Goal: Download file/media

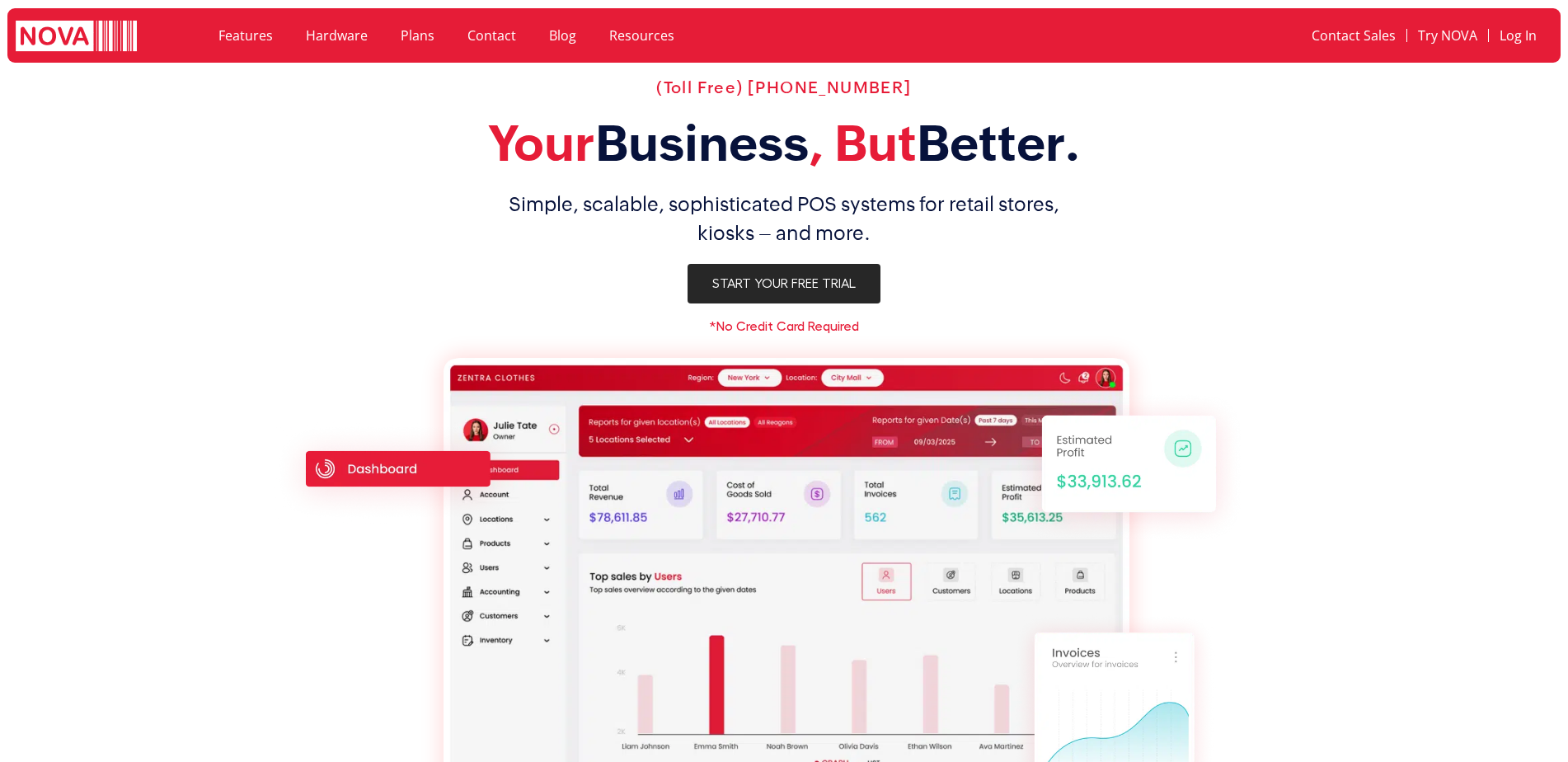
click at [815, 291] on link "Start Your Free Trial" at bounding box center [784, 283] width 193 height 39
click at [831, 282] on span "Start Your Free Trial" at bounding box center [784, 284] width 143 height 13
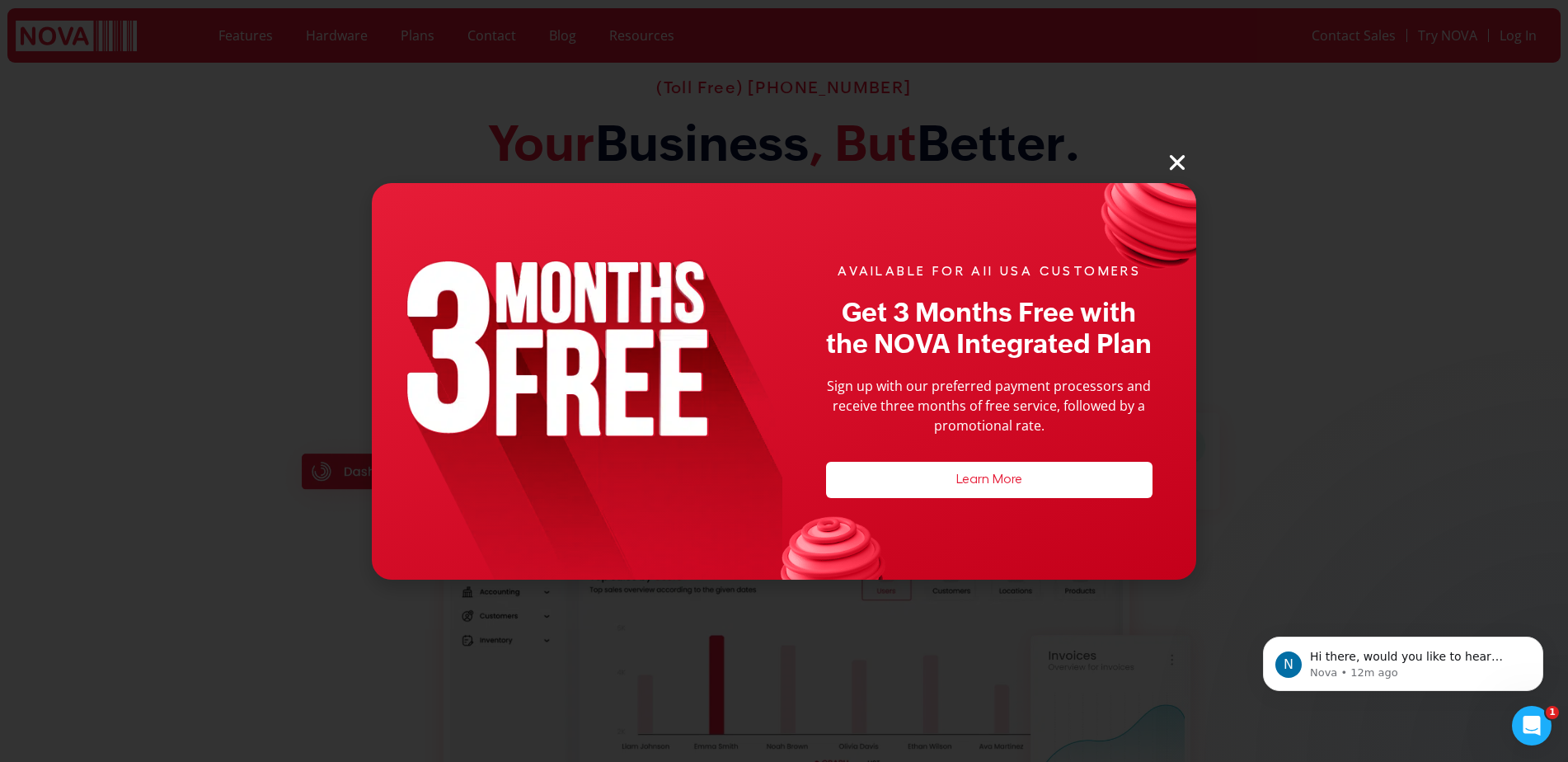
click at [1179, 167] on icon "Close" at bounding box center [1176, 162] width 21 height 21
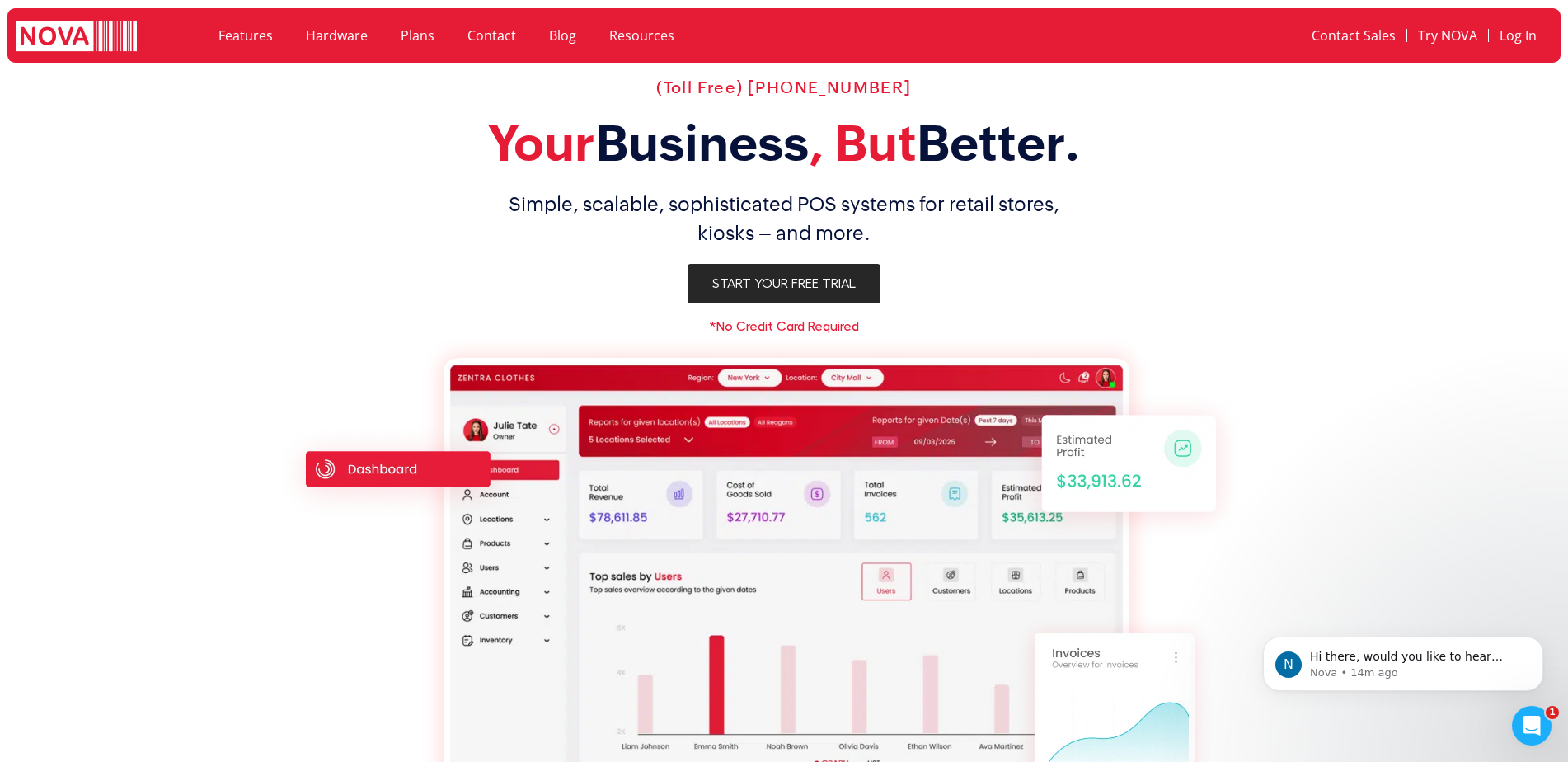
click at [805, 278] on span "Start Your Free Trial" at bounding box center [784, 284] width 143 height 13
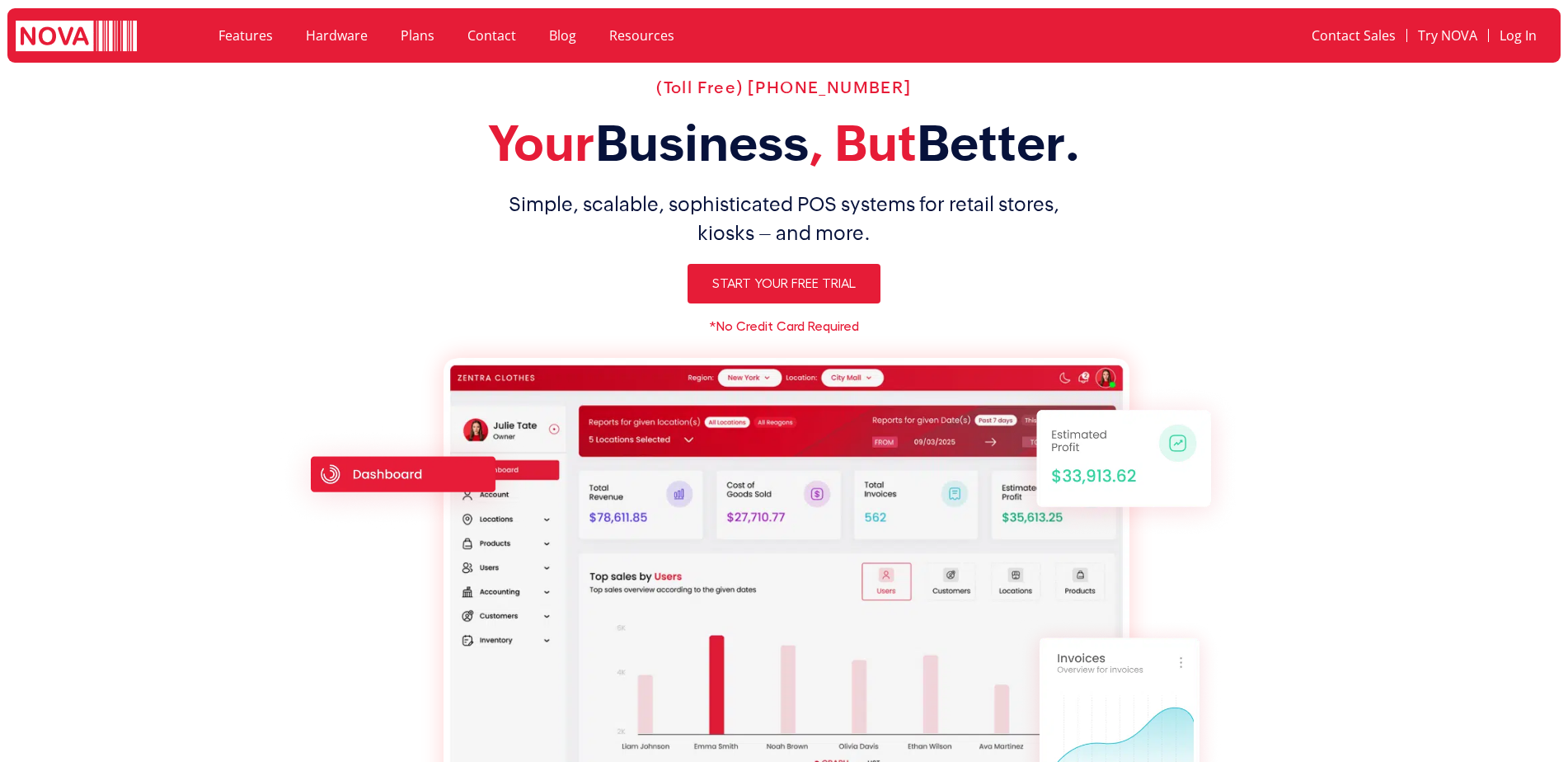
click at [324, 43] on link "Hardware" at bounding box center [336, 35] width 95 height 38
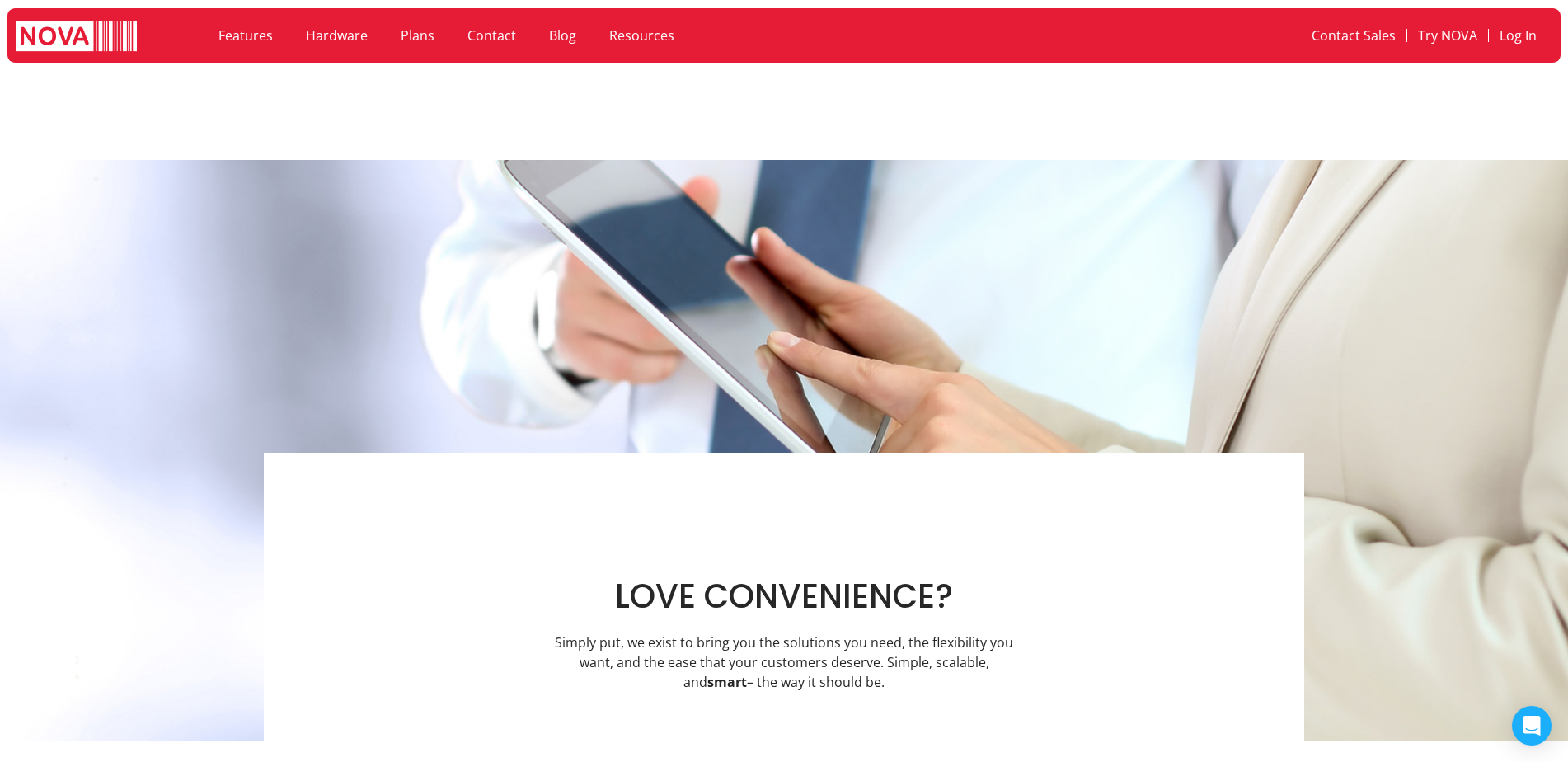
drag, startPoint x: 272, startPoint y: 125, endPoint x: 284, endPoint y: 131, distance: 13.4
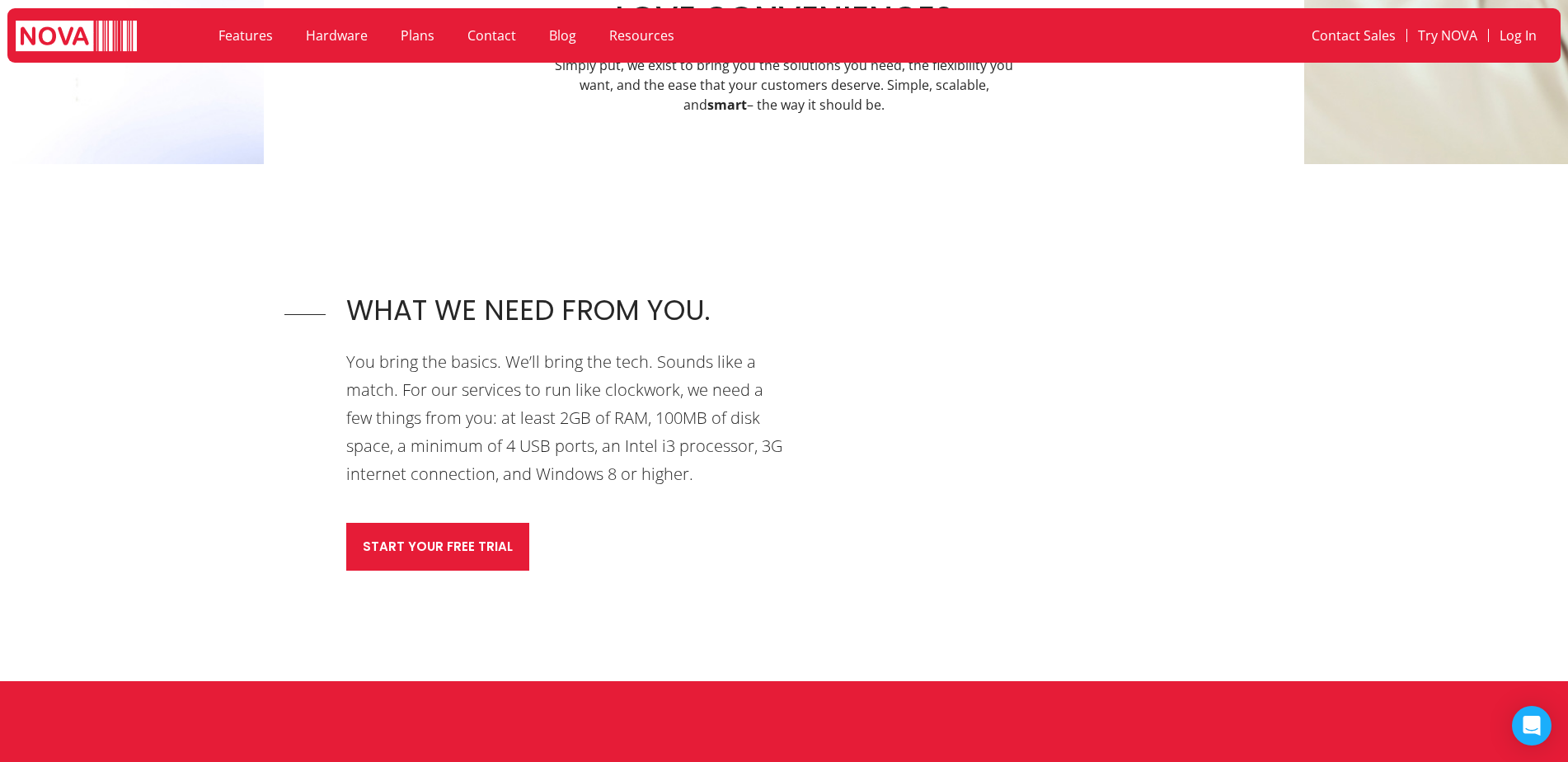
scroll to position [495, 0]
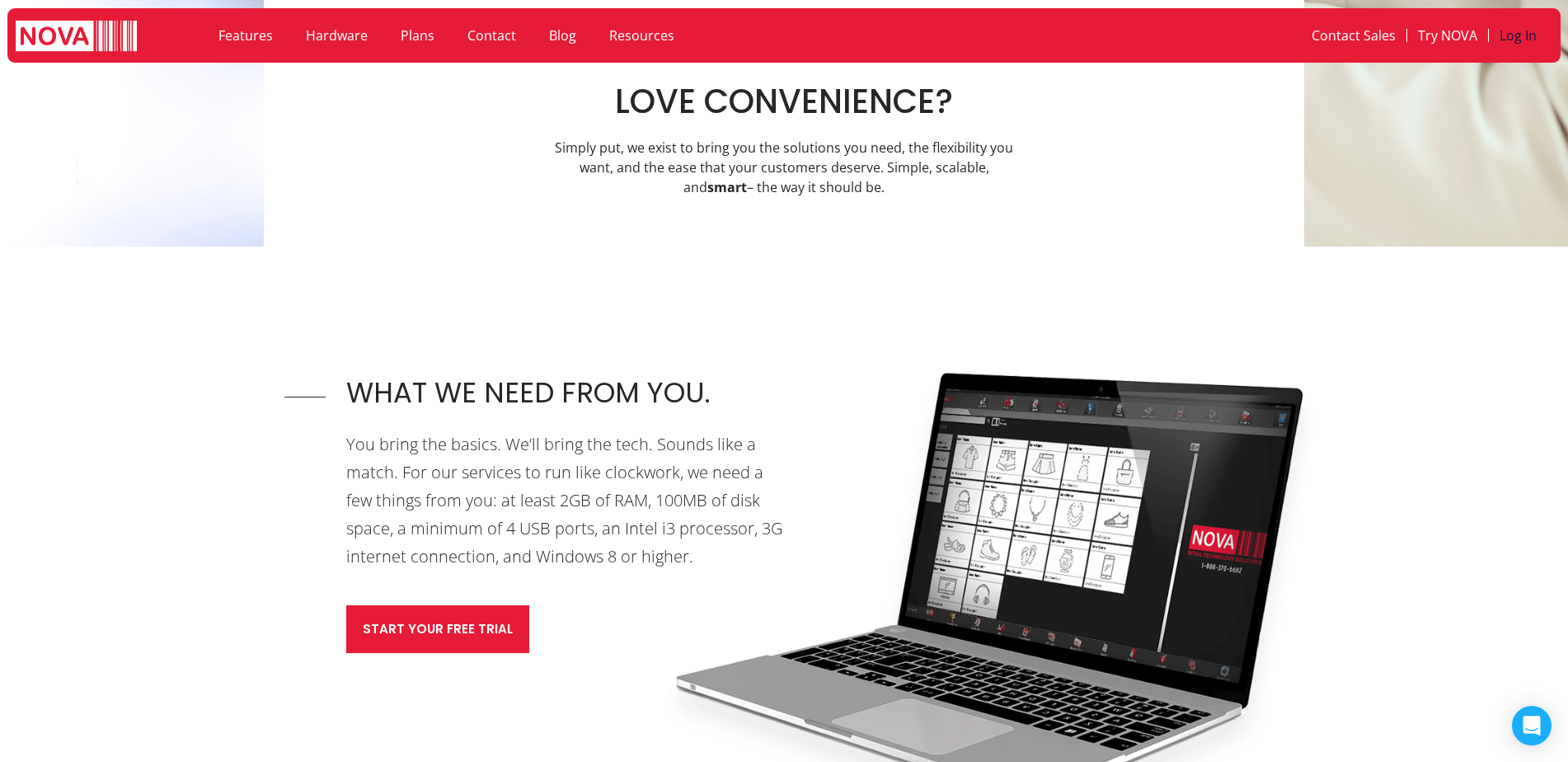
click at [1522, 46] on link "Log In" at bounding box center [1518, 35] width 59 height 38
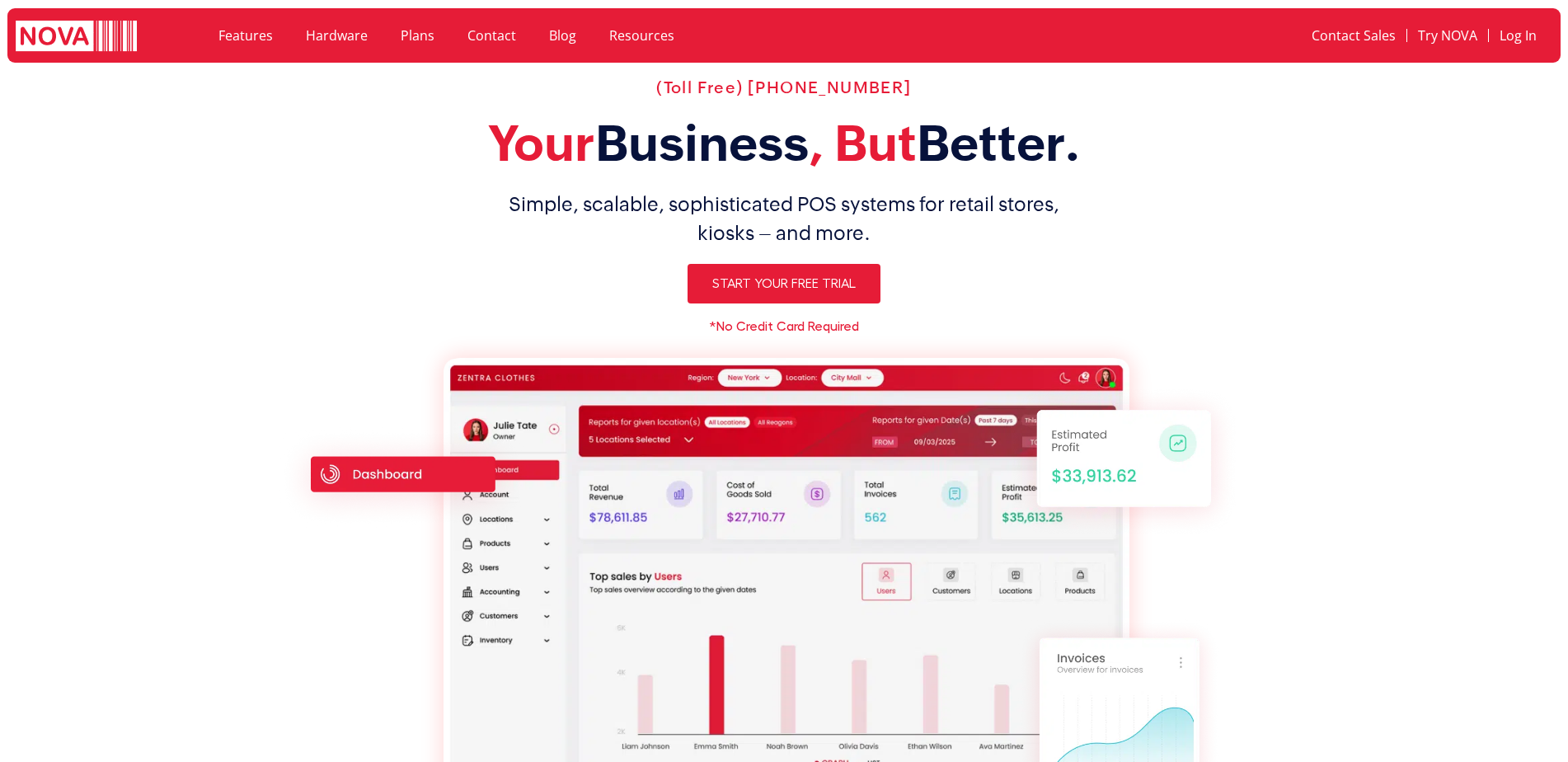
click at [331, 37] on link "Hardware" at bounding box center [336, 35] width 95 height 38
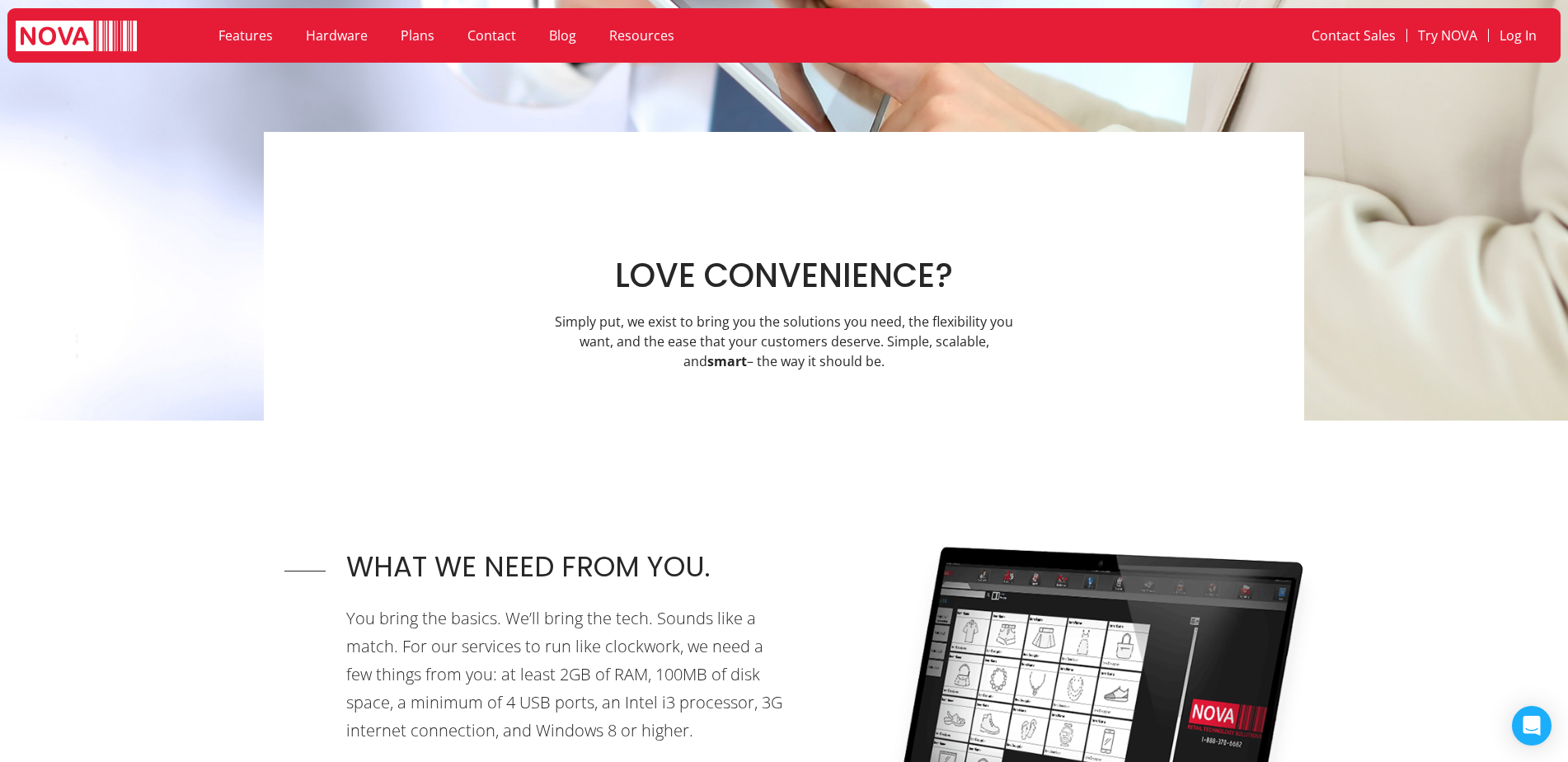
scroll to position [495, 0]
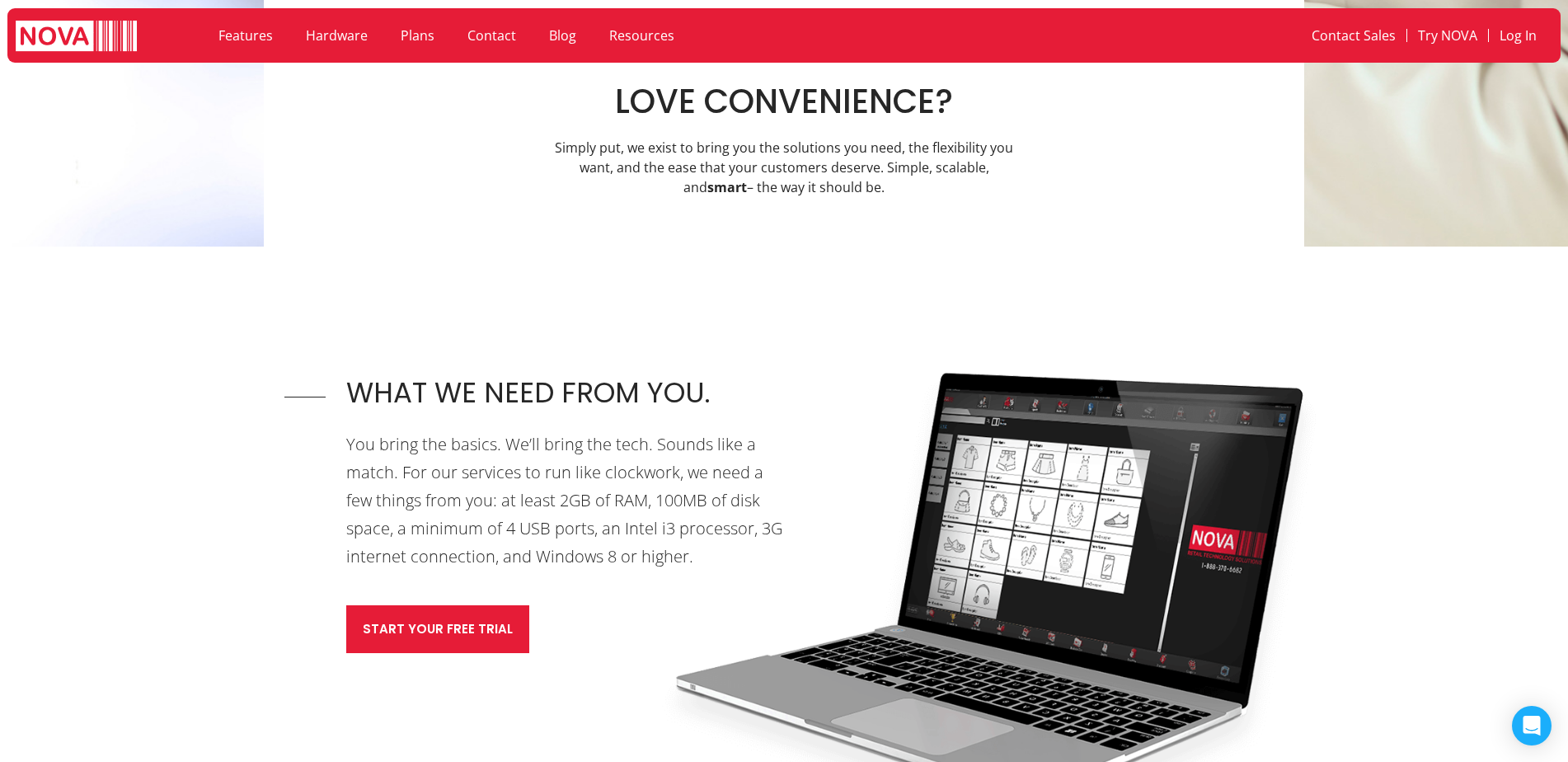
click at [100, 43] on img at bounding box center [76, 37] width 121 height 34
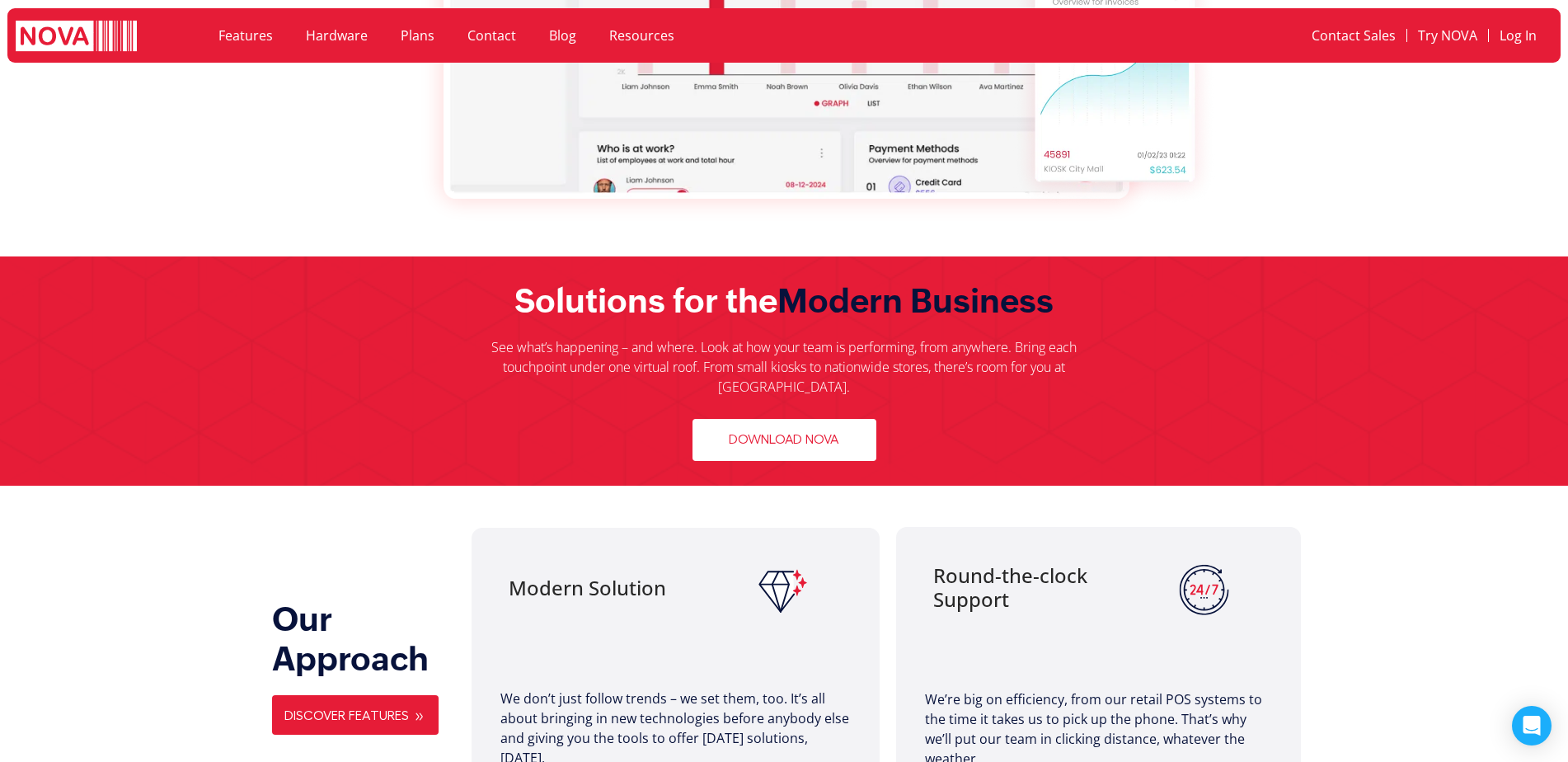
scroll to position [660, 0]
click at [767, 432] on span "Download Nova" at bounding box center [784, 440] width 109 height 16
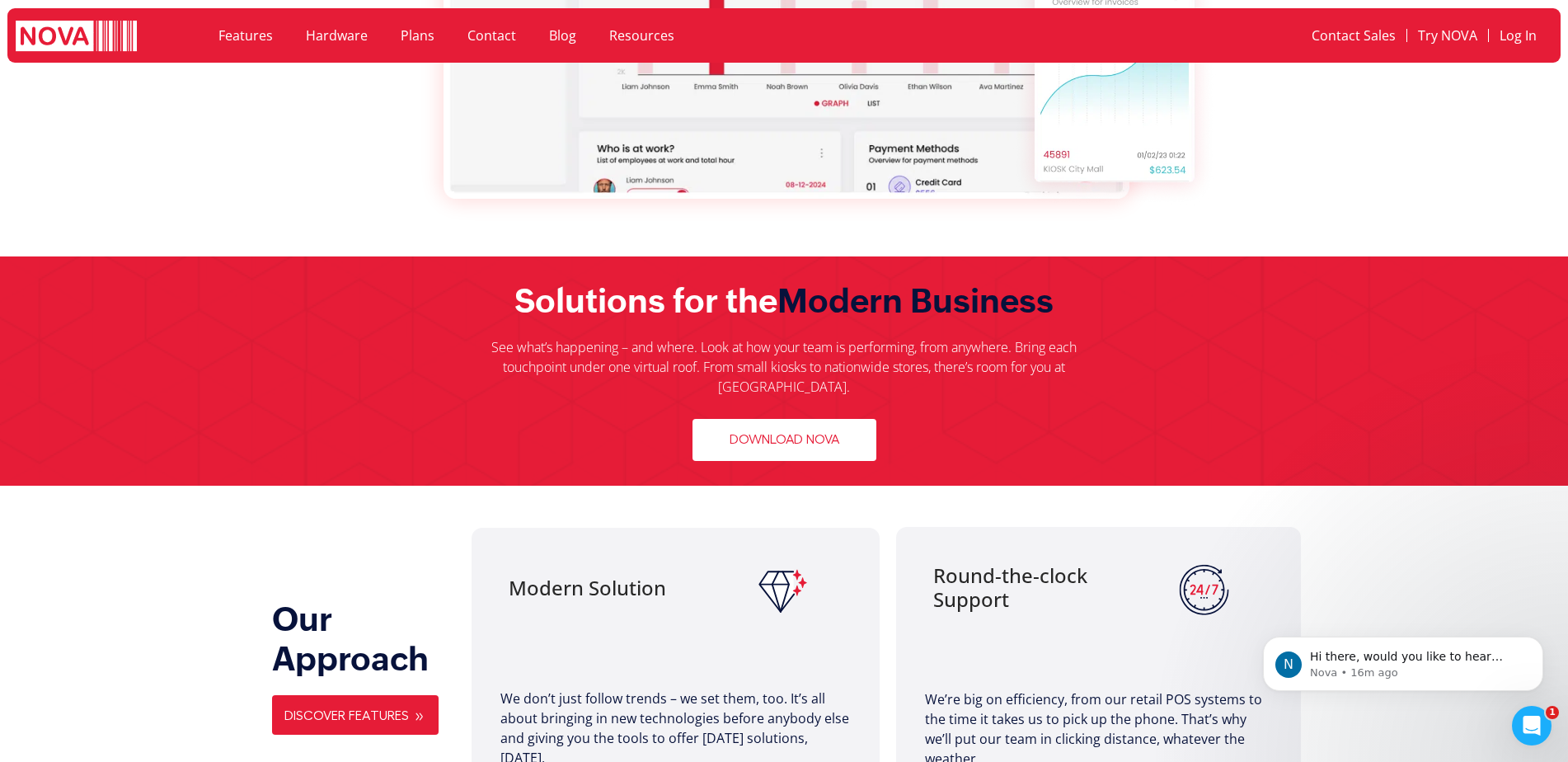
scroll to position [0, 0]
click at [760, 432] on span "Download Nova" at bounding box center [784, 440] width 109 height 16
click at [1046, 439] on div "Download Nova" at bounding box center [784, 440] width 1024 height 42
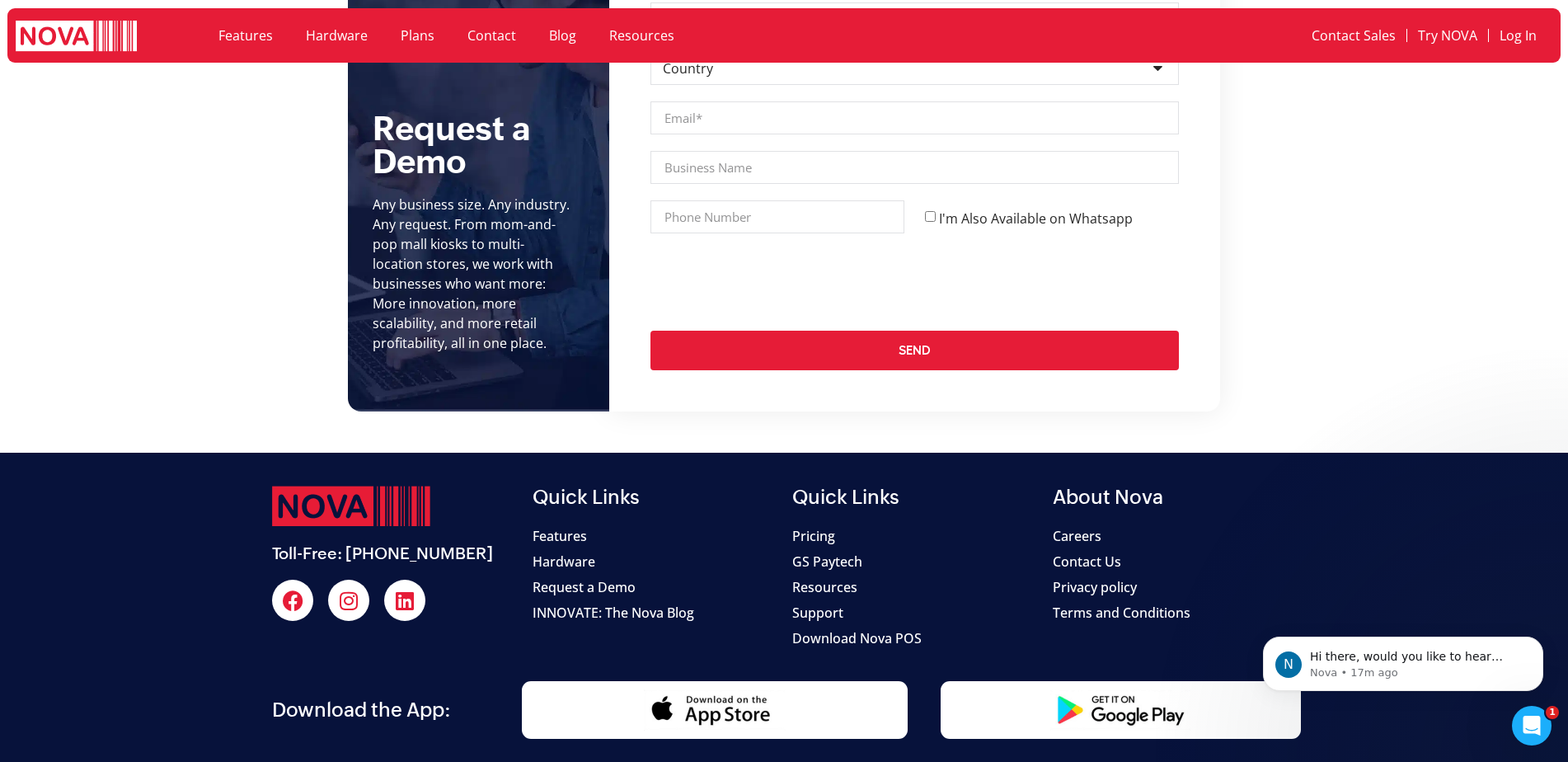
scroll to position [6500, 0]
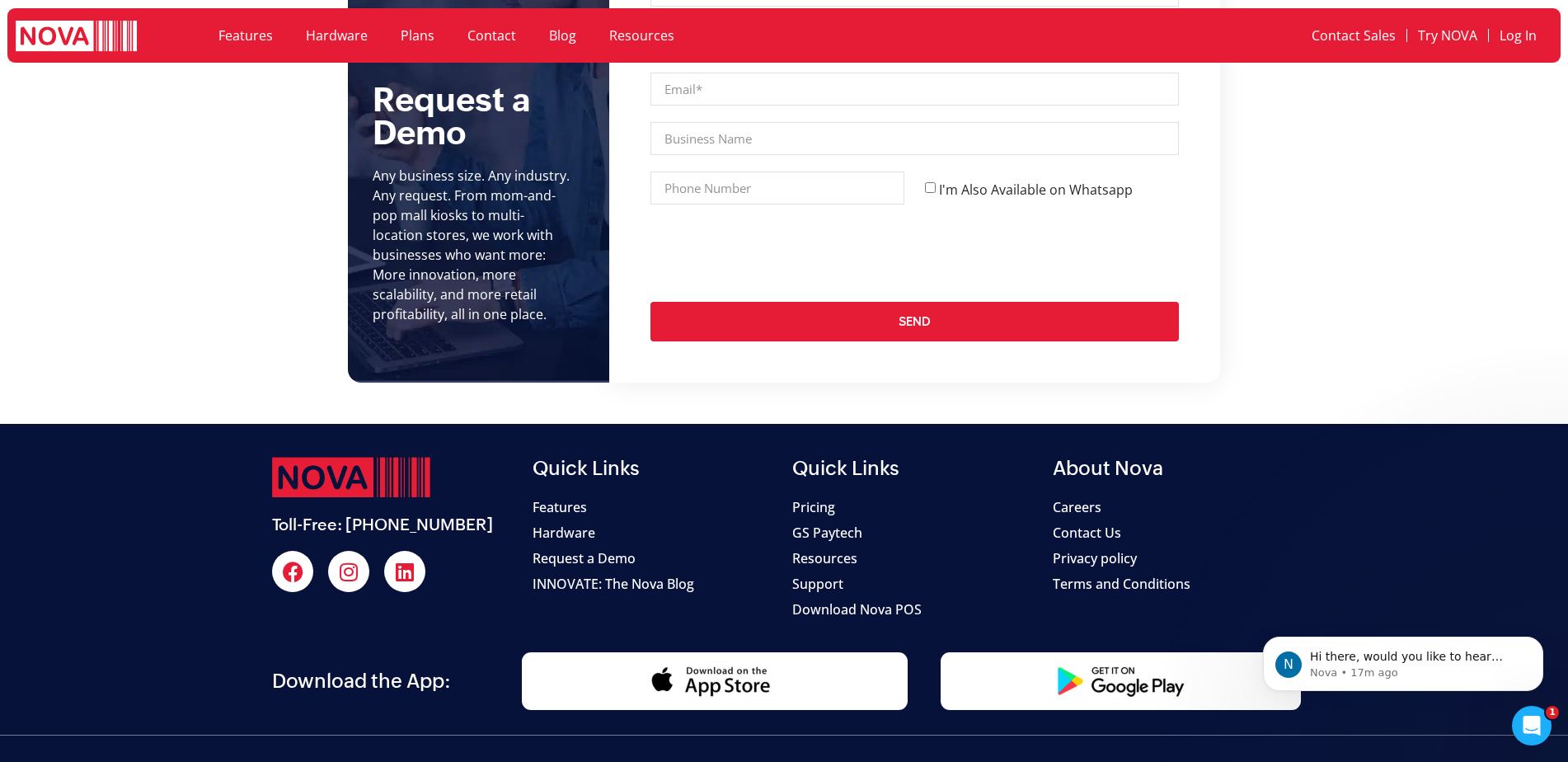
click at [833, 600] on span "Download Nova POS" at bounding box center [856, 610] width 129 height 20
